Goal: Task Accomplishment & Management: Manage account settings

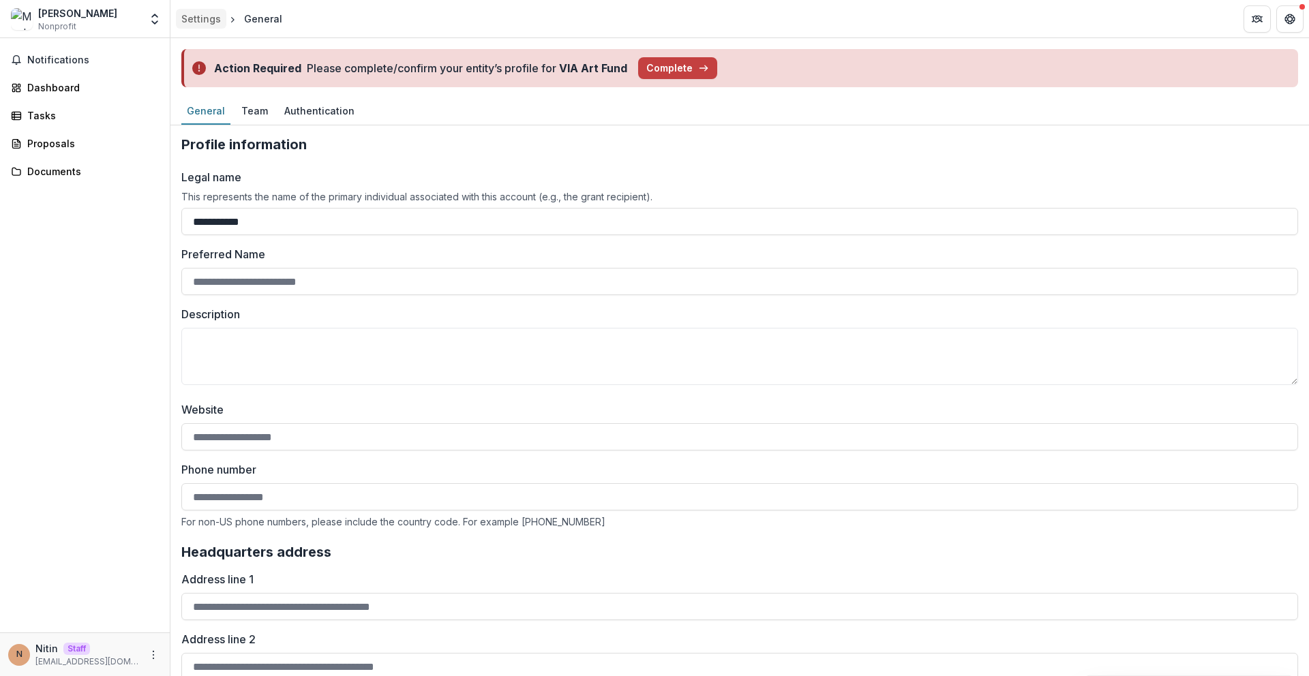
click at [209, 18] on div "Settings" at bounding box center [201, 19] width 40 height 14
click at [198, 14] on div "Settings" at bounding box center [201, 19] width 40 height 14
click at [74, 17] on div "[PERSON_NAME]" at bounding box center [77, 13] width 79 height 14
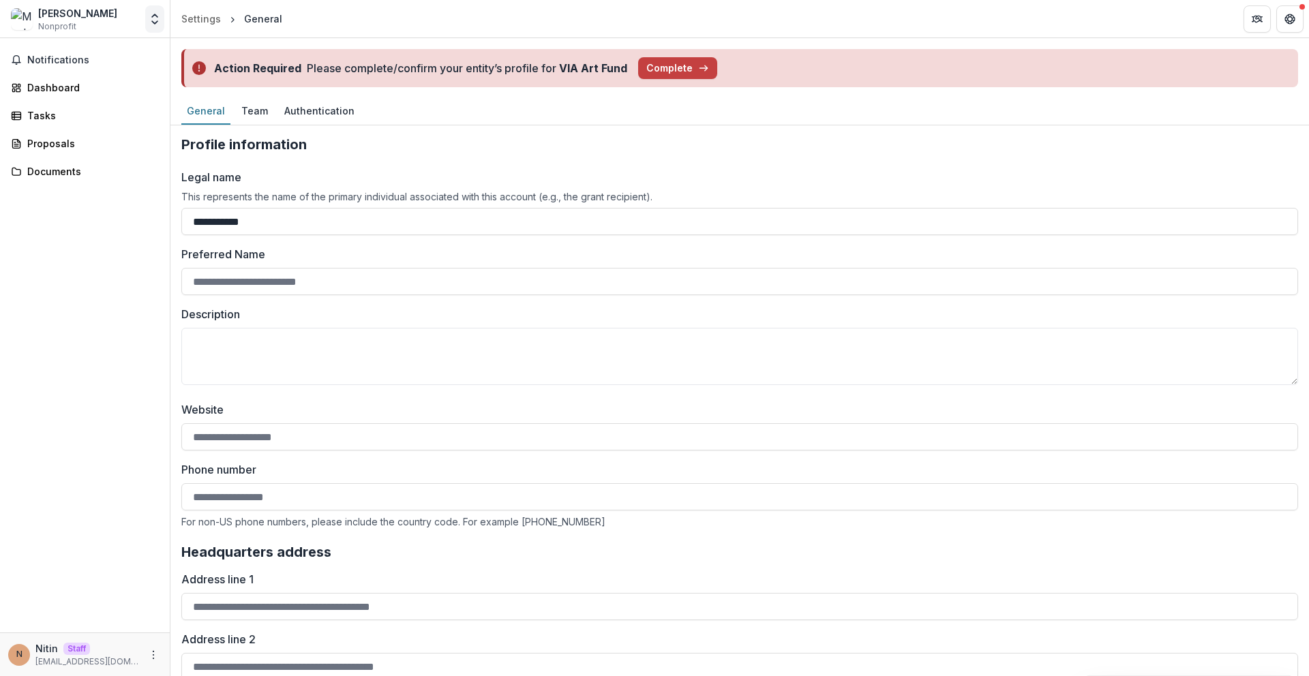
click at [162, 15] on button "Open entity switcher" at bounding box center [154, 18] width 19 height 27
click at [77, 48] on link "Team Settings" at bounding box center [85, 53] width 164 height 22
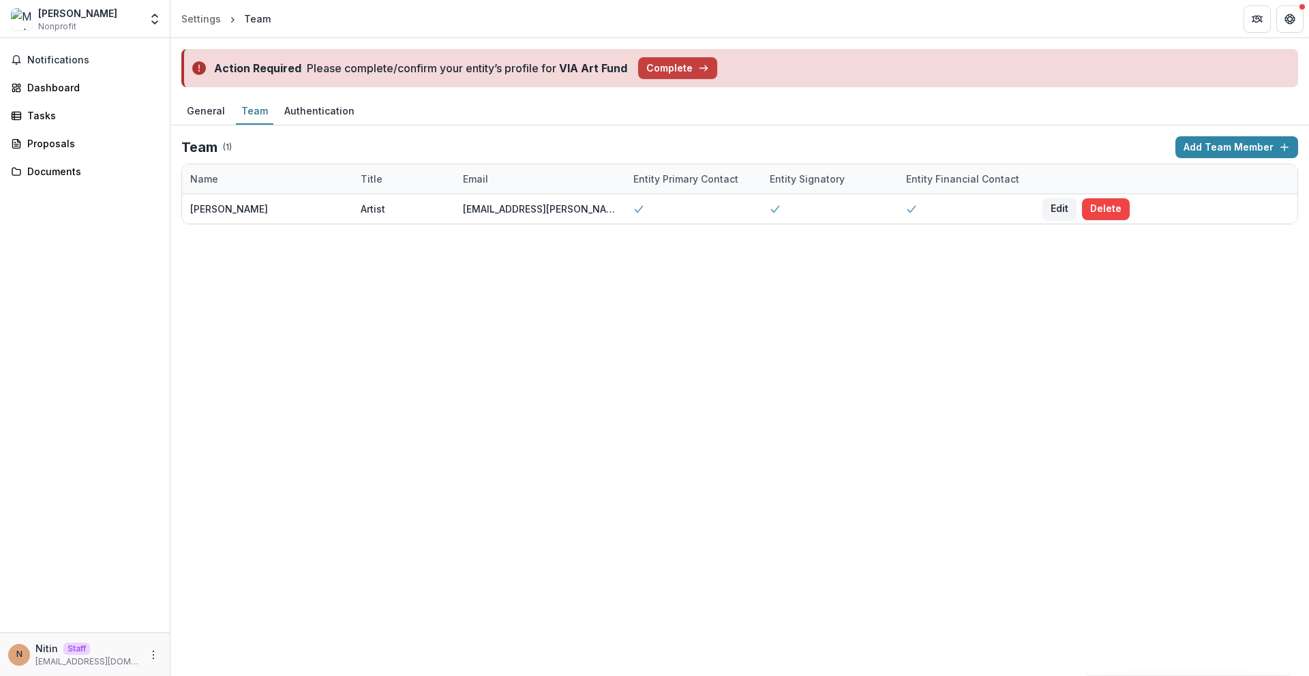
click at [496, 347] on div "Action Required Please complete/confirm your entity’s profile for VIA Art Fund …" at bounding box center [739, 357] width 1138 height 638
